Goal: Task Accomplishment & Management: Complete application form

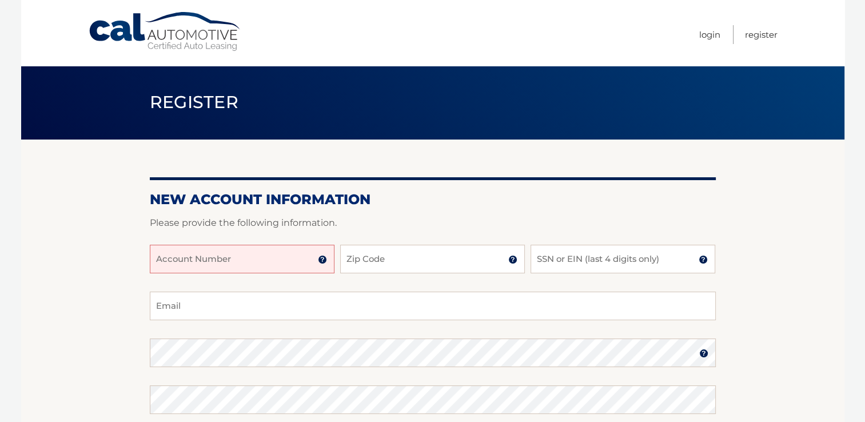
scroll to position [57, 0]
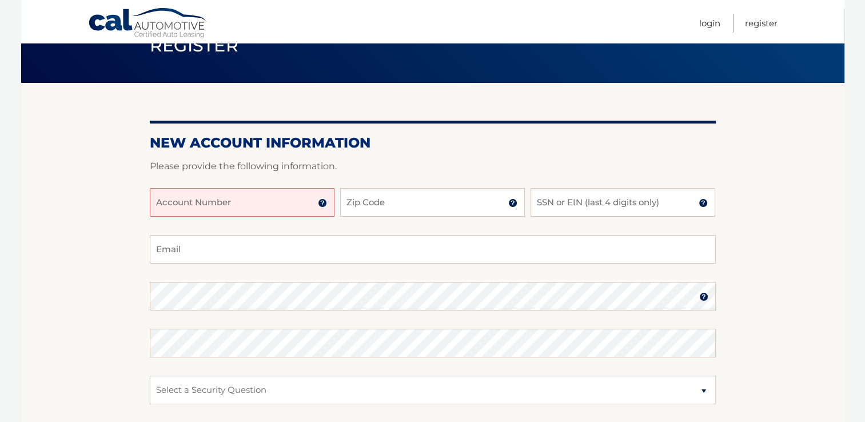
click at [322, 202] on img at bounding box center [322, 202] width 9 height 9
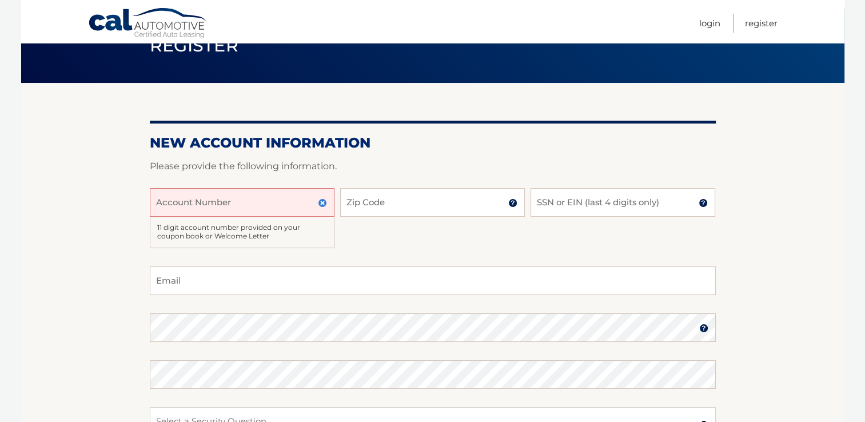
click at [261, 199] on input "Account Number" at bounding box center [242, 202] width 185 height 29
type input "44456004701"
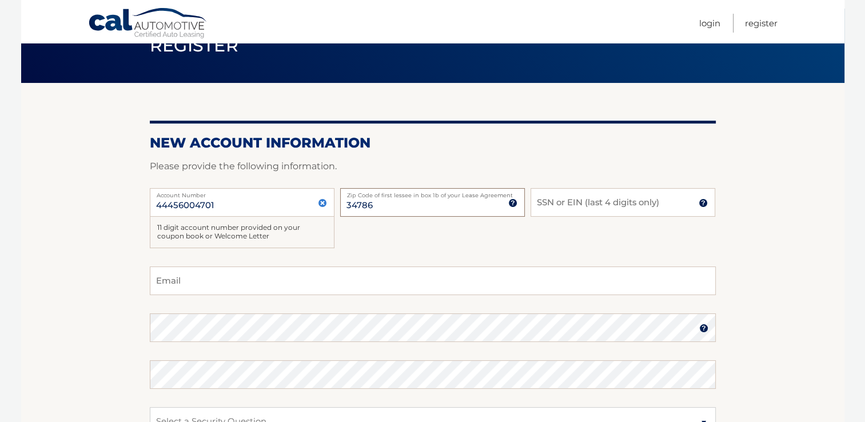
type input "34786"
type input "6309"
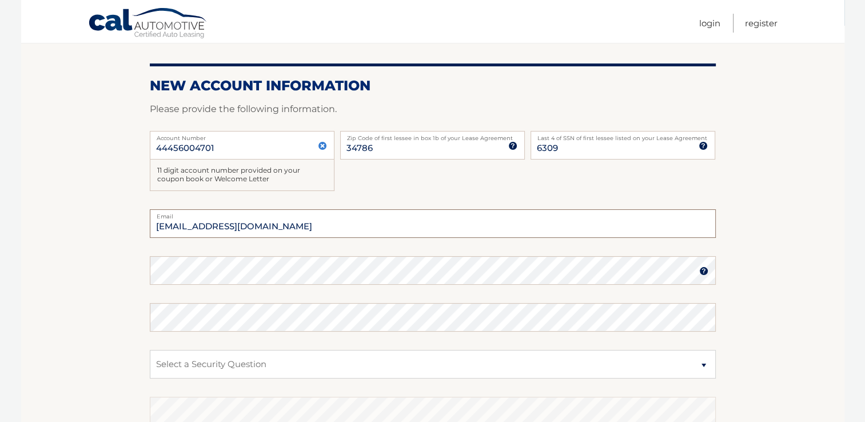
scroll to position [171, 0]
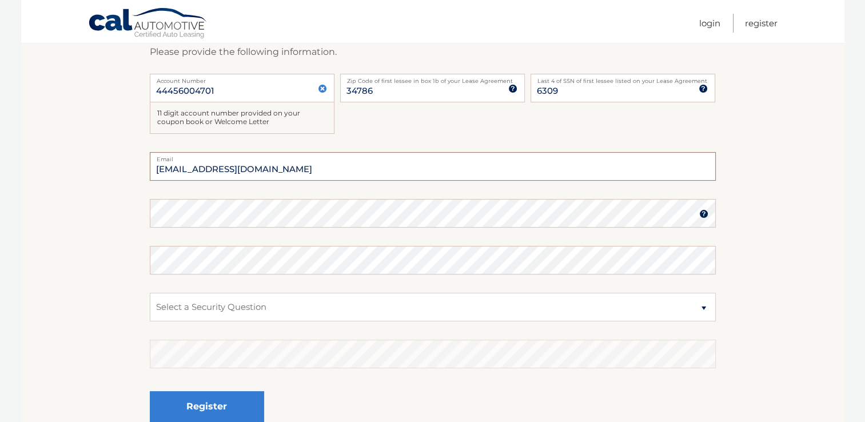
type input "epizarr2@gmail.com"
click at [397, 313] on select "Select a Security Question What was the name of your elementary school? What is…" at bounding box center [433, 307] width 566 height 29
select select "1"
click at [150, 293] on select "Select a Security Question What was the name of your elementary school? What is…" at bounding box center [433, 307] width 566 height 29
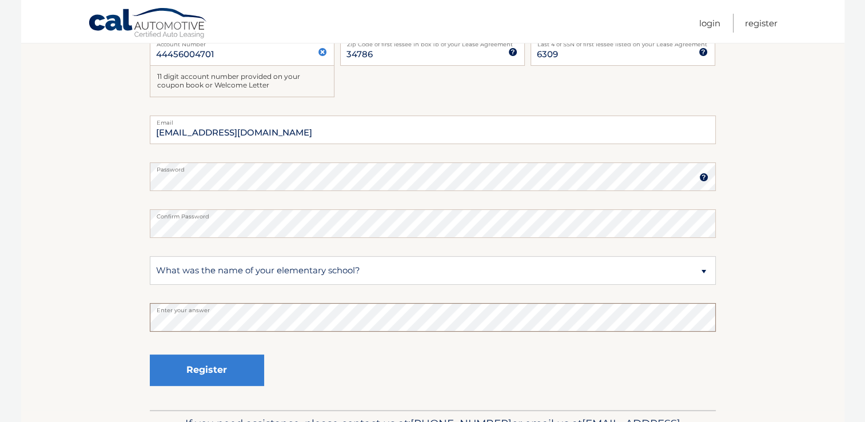
scroll to position [282, 0]
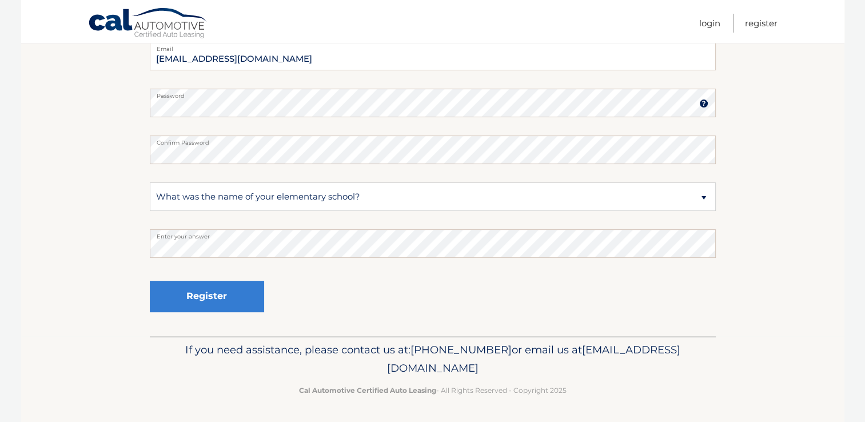
click at [206, 311] on div "Register" at bounding box center [207, 297] width 114 height 42
click at [206, 305] on button "Register" at bounding box center [207, 296] width 114 height 31
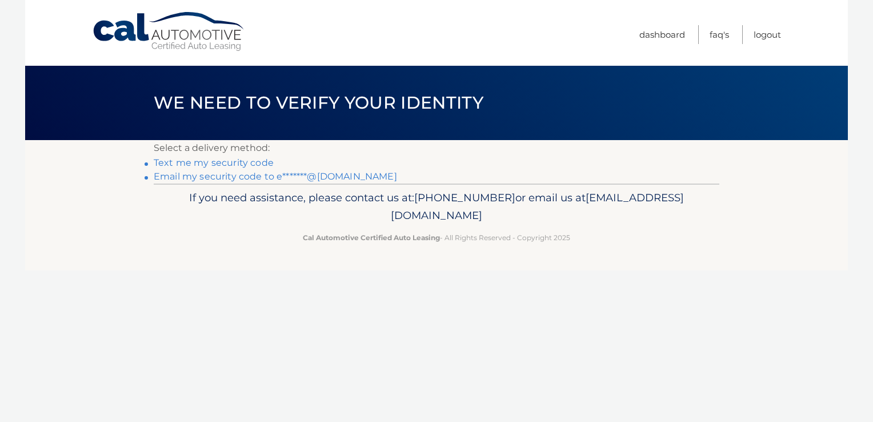
click at [197, 161] on link "Text me my security code" at bounding box center [214, 162] width 120 height 11
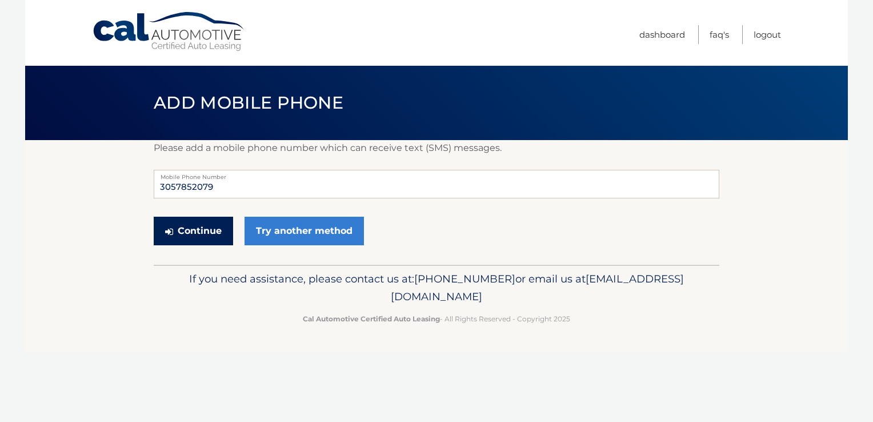
click at [206, 232] on button "Continue" at bounding box center [193, 231] width 79 height 29
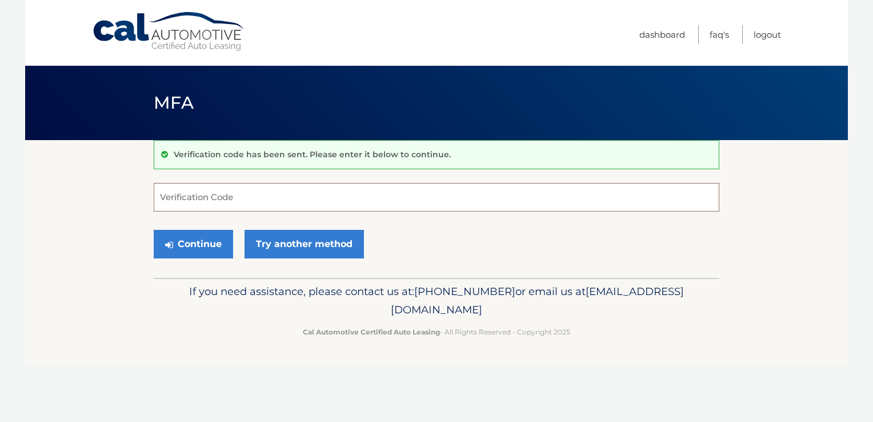
click at [249, 202] on input "Verification Code" at bounding box center [437, 197] width 566 height 29
type input "712833"
click at [201, 247] on button "Continue" at bounding box center [193, 244] width 79 height 29
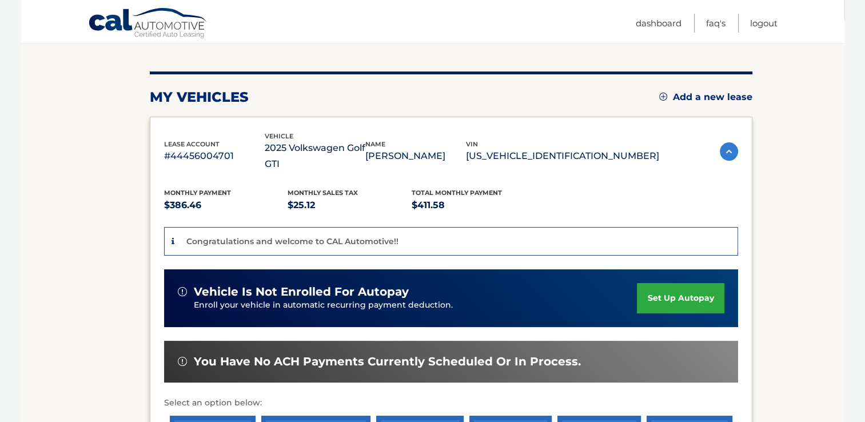
scroll to position [171, 0]
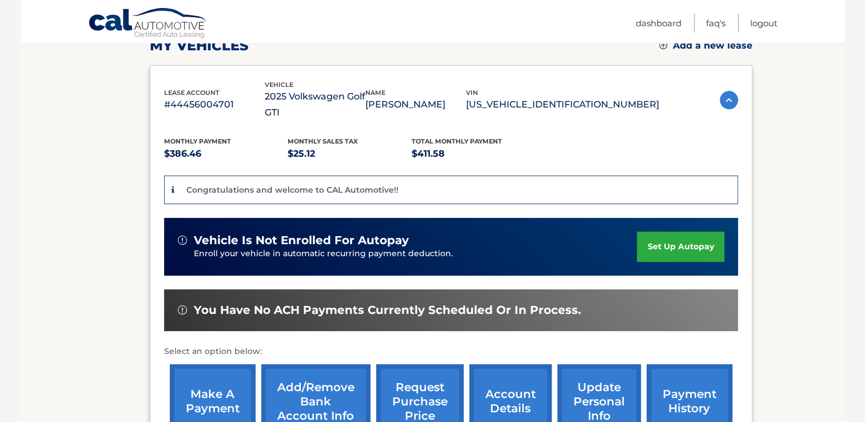
click at [670, 231] on link "set up autopay" at bounding box center [680, 246] width 87 height 30
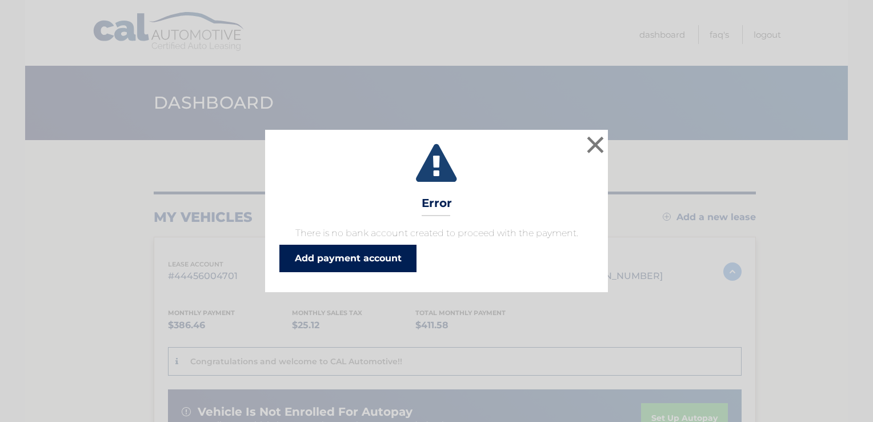
click at [363, 257] on link "Add payment account" at bounding box center [347, 258] width 137 height 27
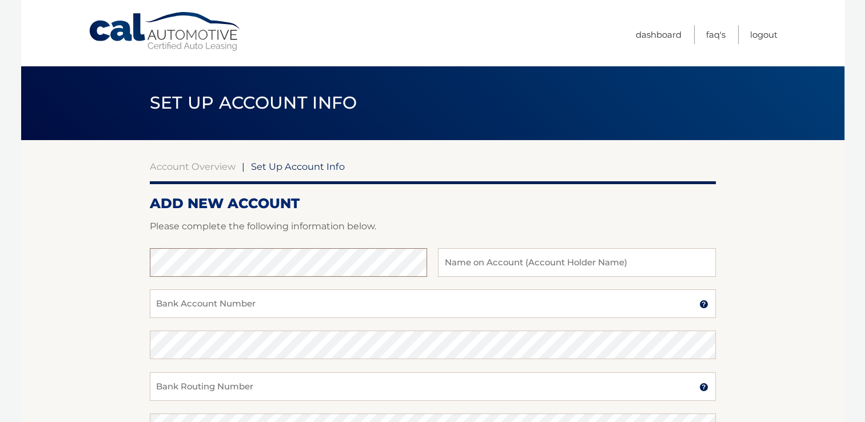
scroll to position [57, 0]
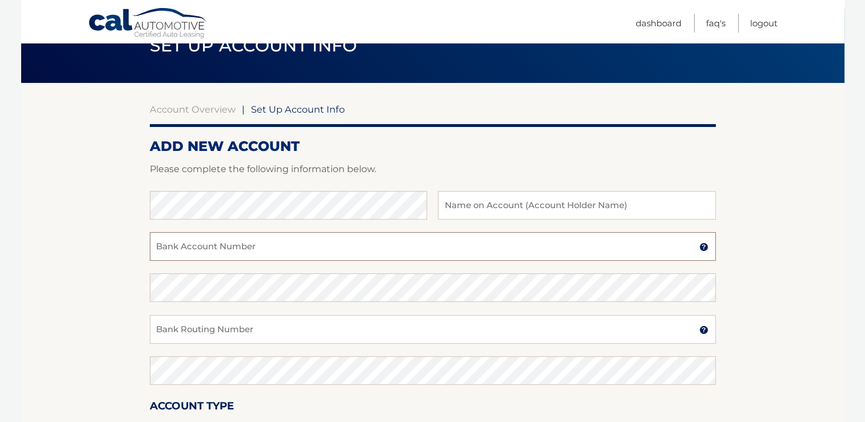
click at [298, 249] on input "Bank Account Number" at bounding box center [433, 246] width 566 height 29
drag, startPoint x: 186, startPoint y: 249, endPoint x: 208, endPoint y: 248, distance: 22.3
click at [208, 248] on input "5370173105" at bounding box center [433, 246] width 566 height 29
drag, startPoint x: 170, startPoint y: 252, endPoint x: 185, endPoint y: 256, distance: 15.4
click at [185, 256] on input "5370173105" at bounding box center [433, 246] width 566 height 29
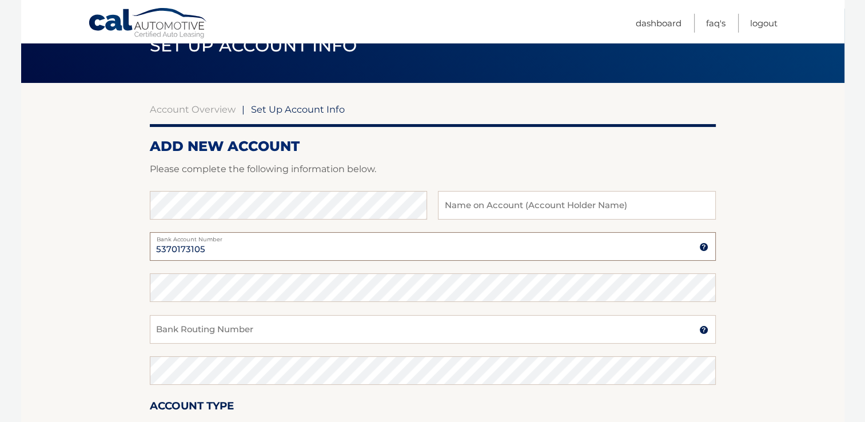
type input "5370173105"
click at [205, 334] on input "Bank Routing Number" at bounding box center [433, 329] width 566 height 29
click at [181, 333] on input "063107513" at bounding box center [433, 329] width 566 height 29
click at [171, 332] on input "063107513" at bounding box center [433, 329] width 566 height 29
click at [189, 332] on input "063107513" at bounding box center [433, 329] width 566 height 29
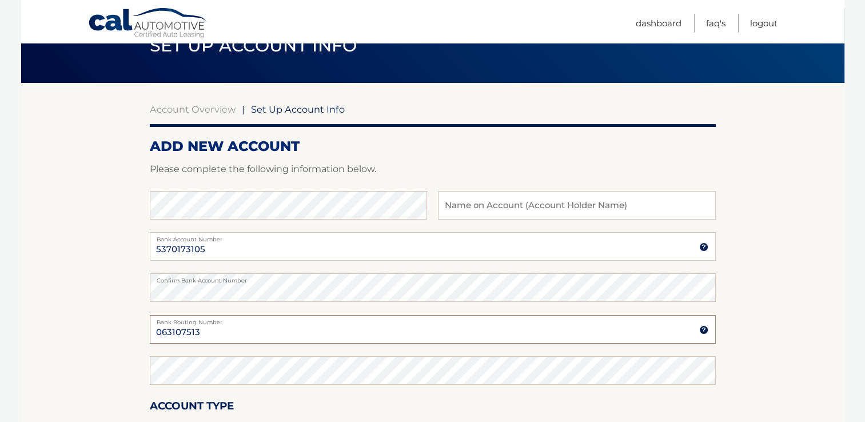
click at [185, 331] on input "063107513" at bounding box center [433, 329] width 566 height 29
type input "063107513"
click at [567, 210] on input "text" at bounding box center [576, 205] width 277 height 29
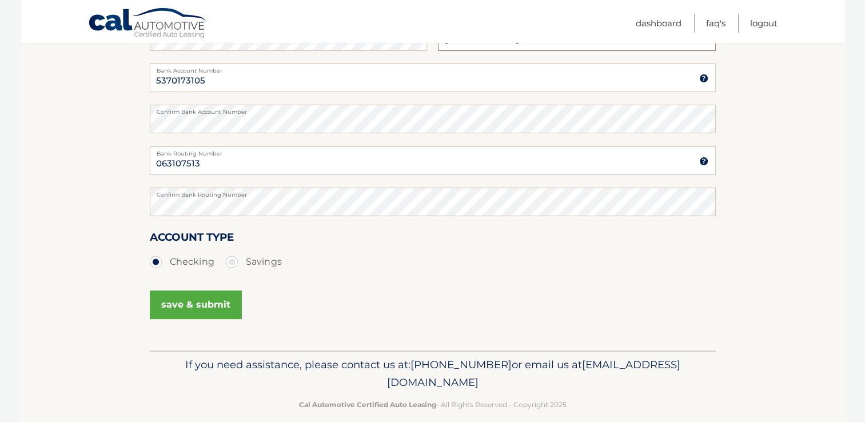
scroll to position [229, 0]
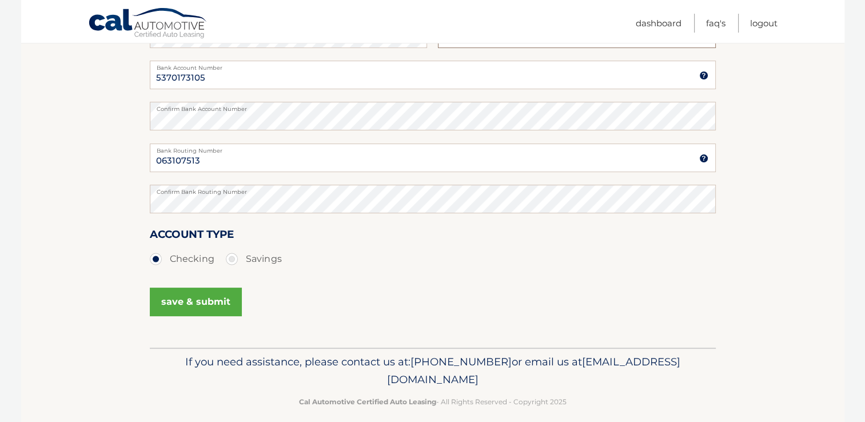
type input "Eduardo Pizarro"
click at [194, 306] on button "save & submit" at bounding box center [196, 301] width 92 height 29
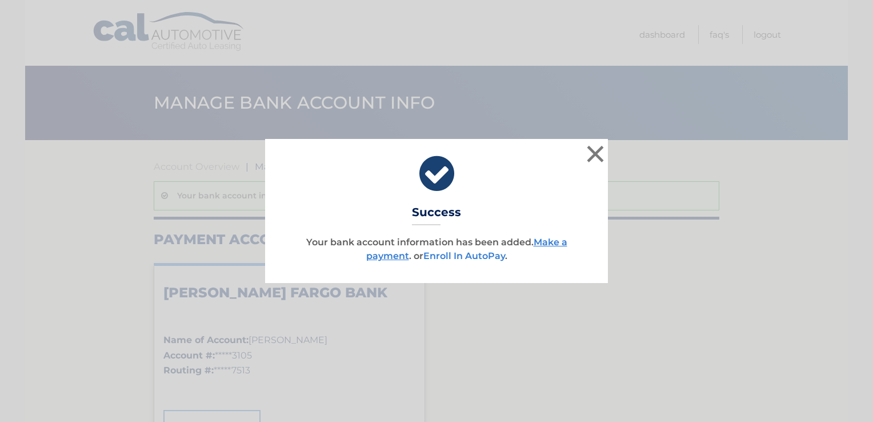
click at [469, 256] on link "Enroll In AutoPay" at bounding box center [464, 255] width 82 height 11
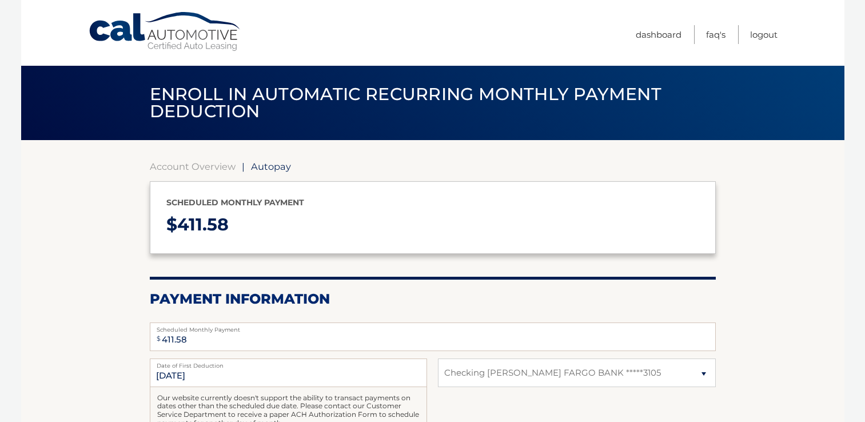
select select "Nzk0Y2Q2OTktMGI0NC00OGNhLThiNjktZWNkNzhiNDc4NmJi"
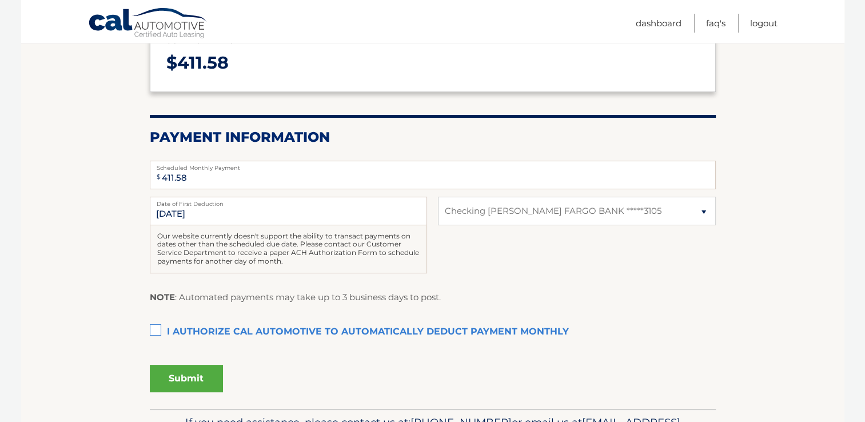
scroll to position [171, 0]
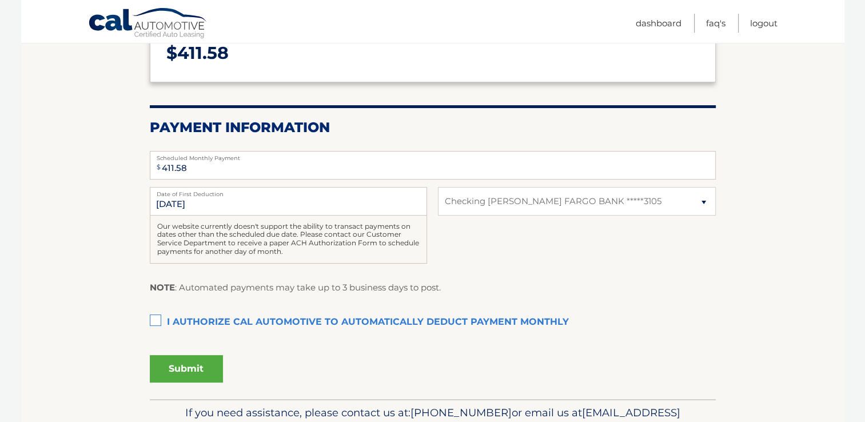
click at [159, 319] on label "I authorize cal automotive to automatically deduct payment monthly This checkbo…" at bounding box center [433, 322] width 566 height 23
click at [0, 0] on input "I authorize cal automotive to automatically deduct payment monthly This checkbo…" at bounding box center [0, 0] width 0 height 0
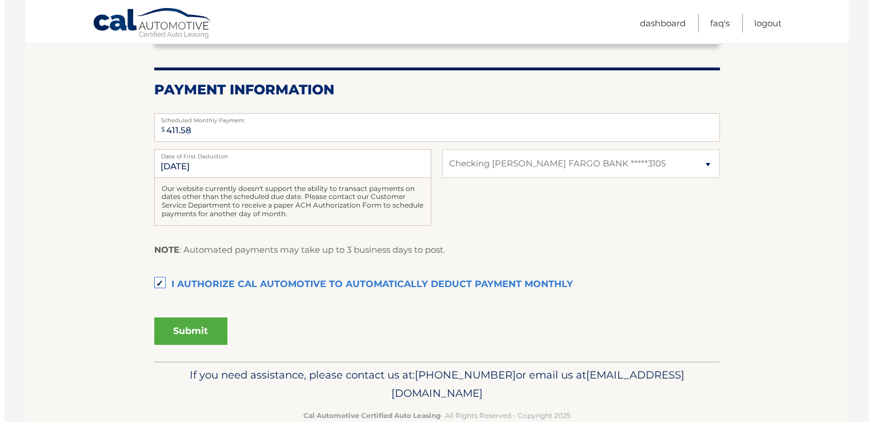
scroll to position [234, 0]
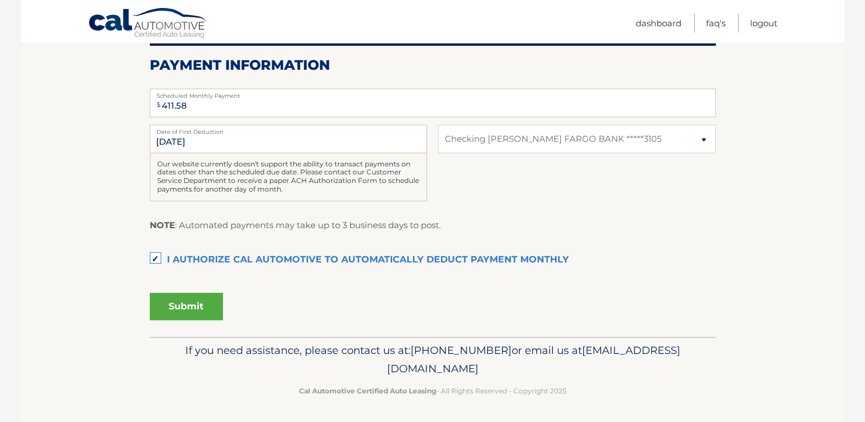
click at [190, 307] on button "Submit" at bounding box center [186, 306] width 73 height 27
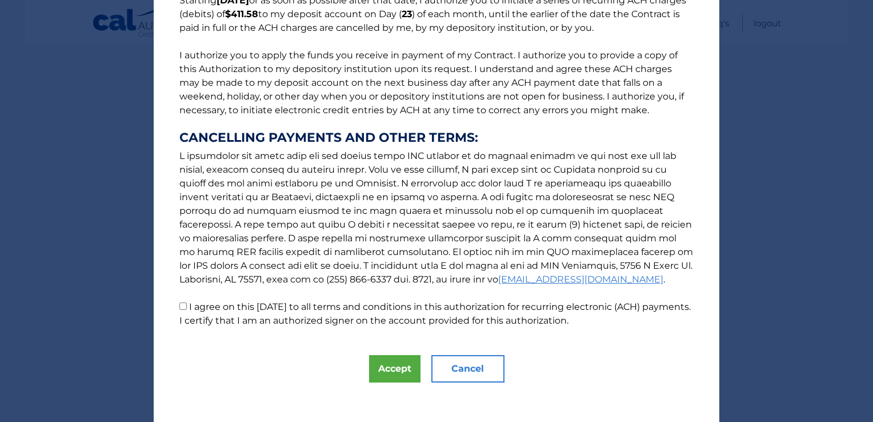
scroll to position [118, 0]
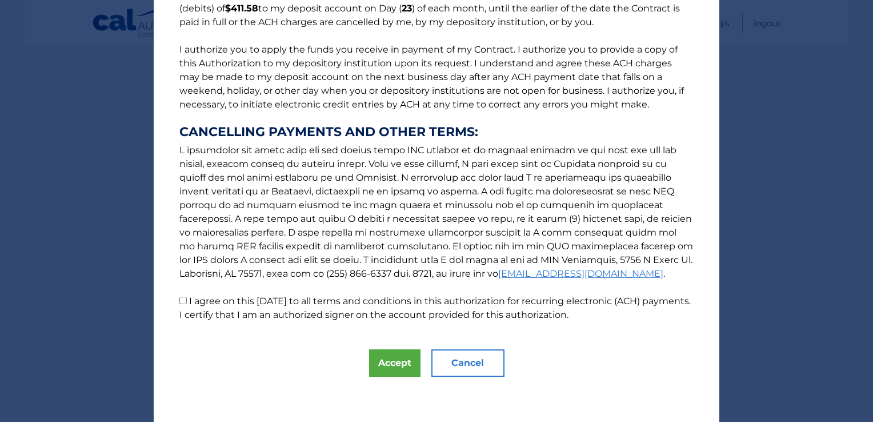
click at [185, 301] on label "I agree on this 09/09/2025 to all terms and conditions in this authorization fo…" at bounding box center [434, 307] width 511 height 25
click at [185, 301] on input "I agree on this 09/09/2025 to all terms and conditions in this authorization fo…" at bounding box center [182, 300] width 7 height 7
checkbox input "true"
click at [387, 365] on button "Accept" at bounding box center [394, 362] width 51 height 27
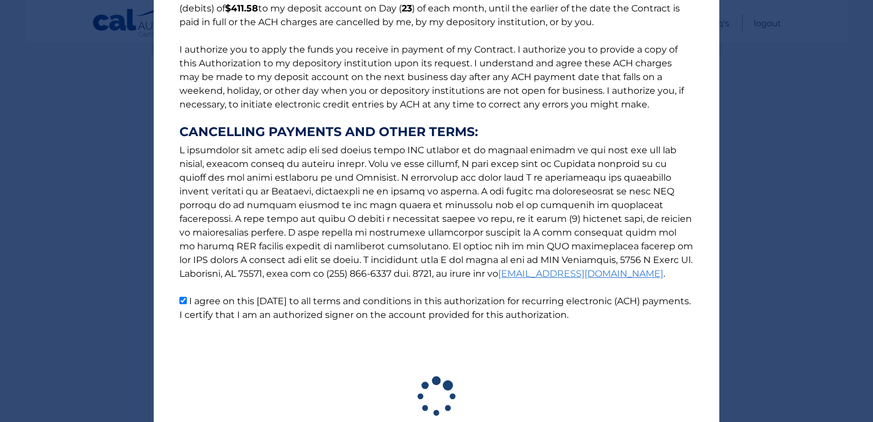
scroll to position [202, 0]
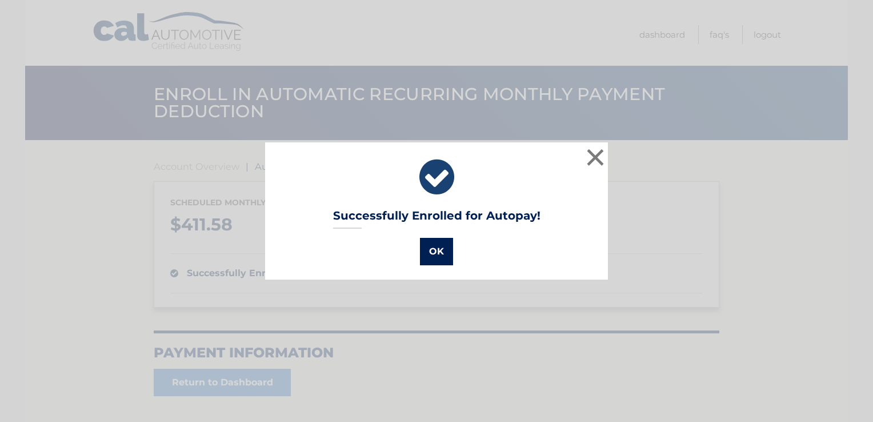
click at [437, 251] on button "OK" at bounding box center [436, 251] width 33 height 27
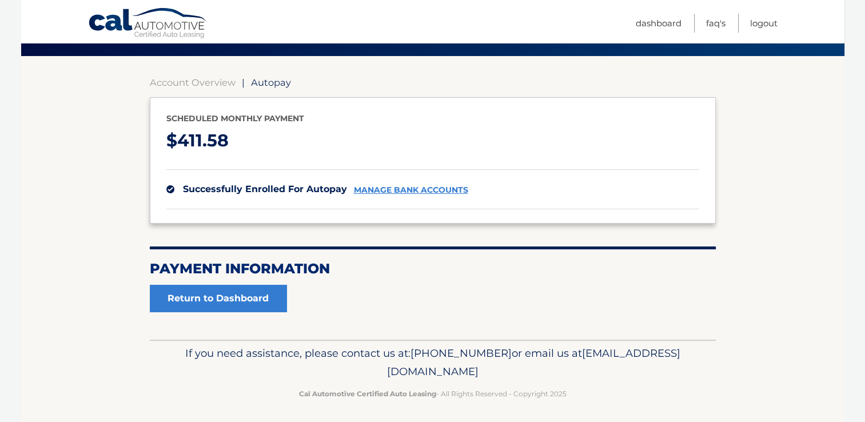
scroll to position [87, 0]
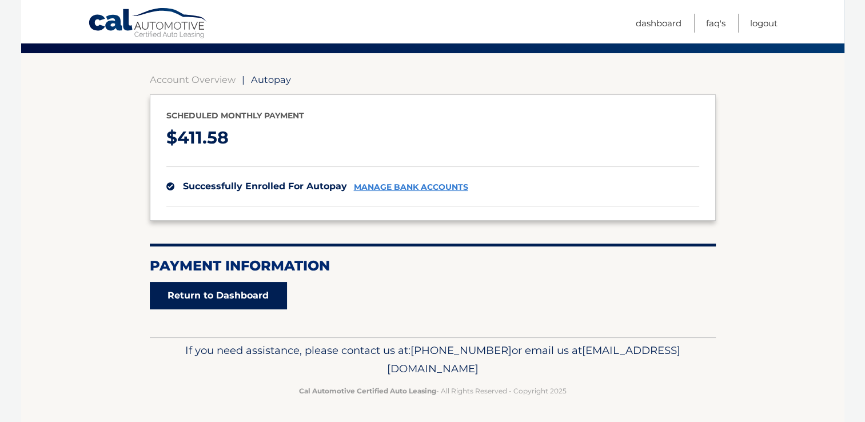
click at [225, 296] on link "Return to Dashboard" at bounding box center [218, 295] width 137 height 27
